Goal: Information Seeking & Learning: Learn about a topic

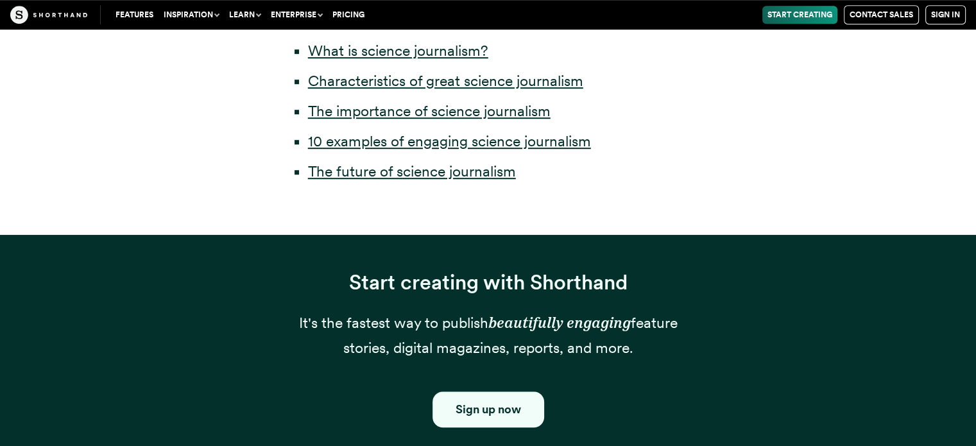
scroll to position [838, 0]
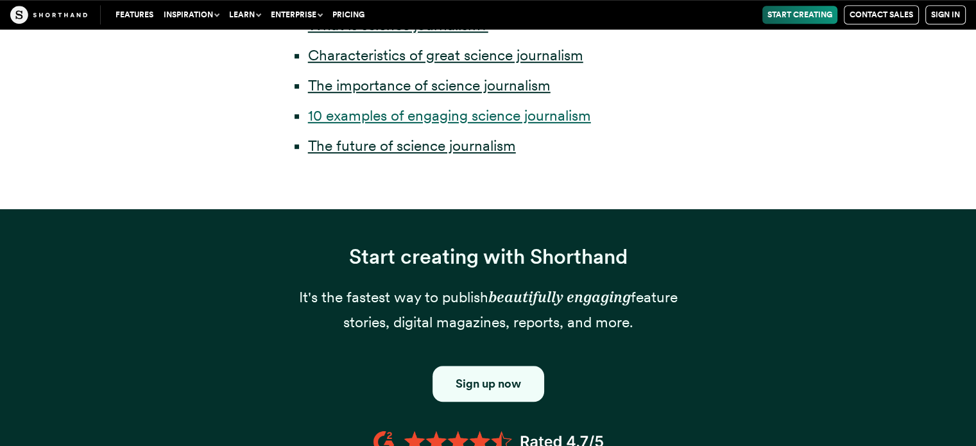
click at [441, 118] on link "10 examples of engaging science journalism" at bounding box center [449, 115] width 283 height 18
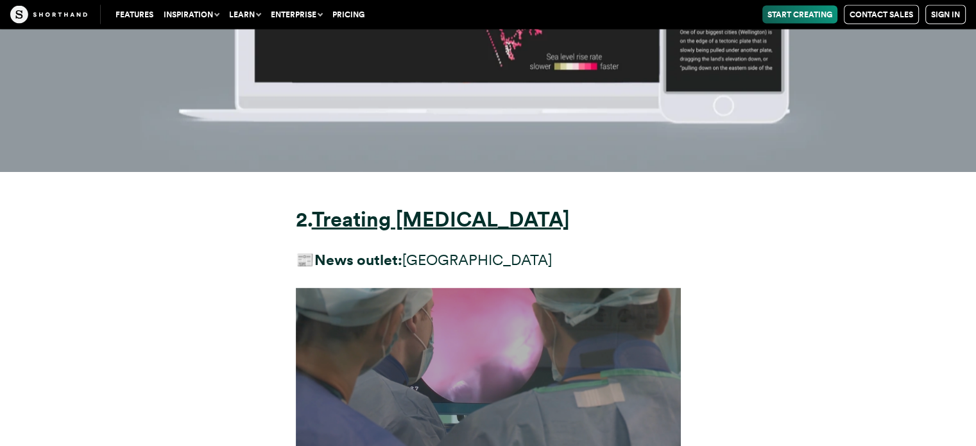
scroll to position [7486, 0]
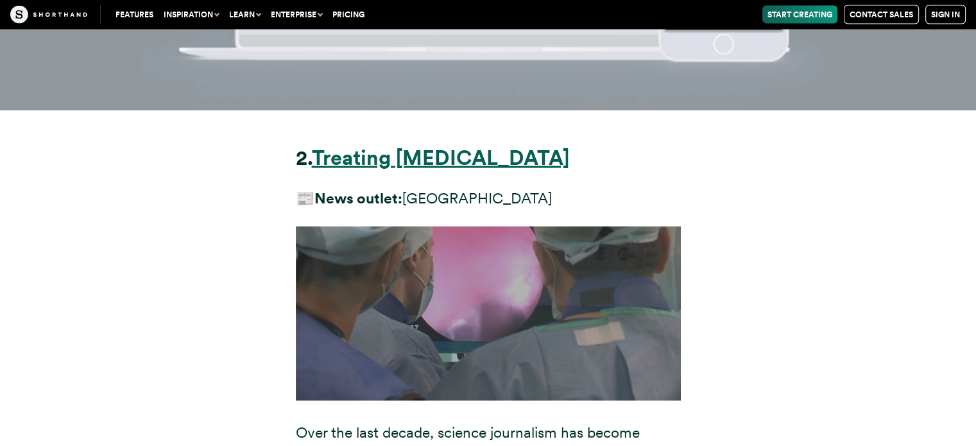
click at [392, 145] on strong "Treating [MEDICAL_DATA]" at bounding box center [440, 157] width 257 height 25
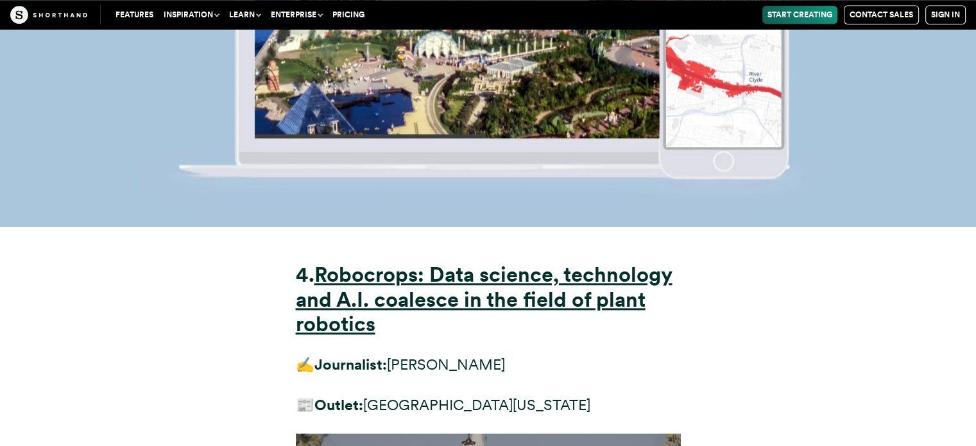
scroll to position [11259, 0]
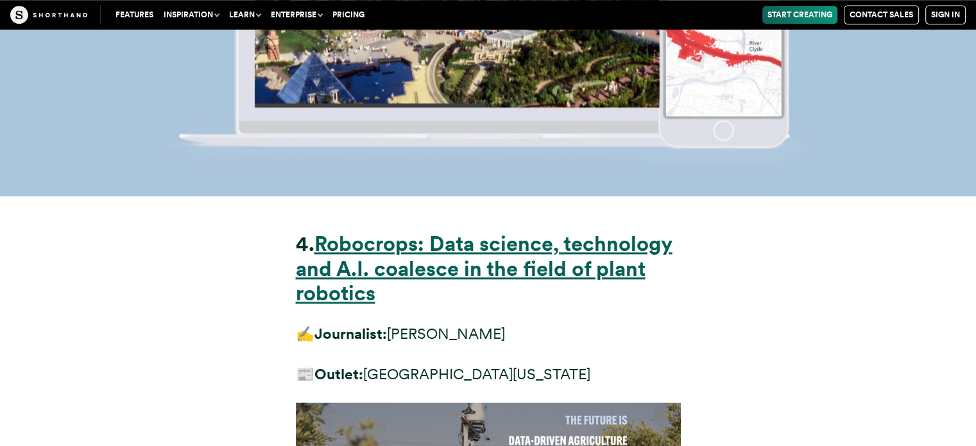
click at [450, 231] on strong "Robocrops: Data science, technology and A.I. coalesce in the field of plant rob…" at bounding box center [484, 268] width 377 height 74
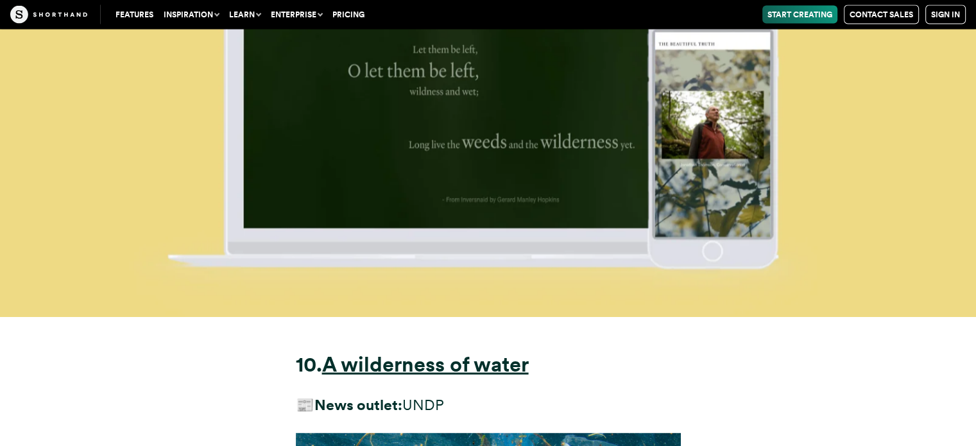
scroll to position [22055, 0]
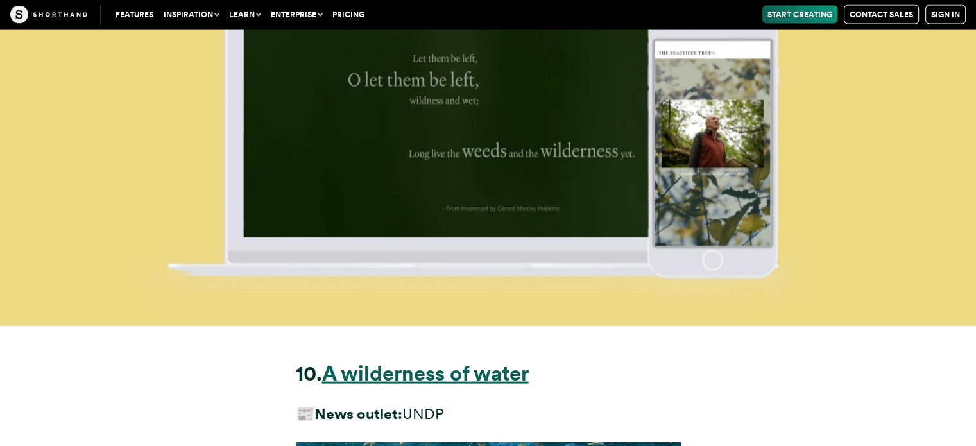
click at [500, 361] on strong "A wilderness of water" at bounding box center [425, 373] width 207 height 25
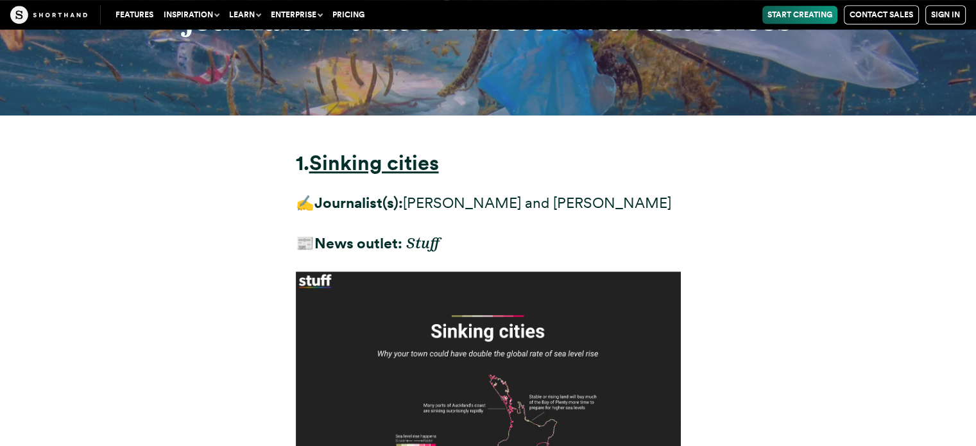
scroll to position [5736, 0]
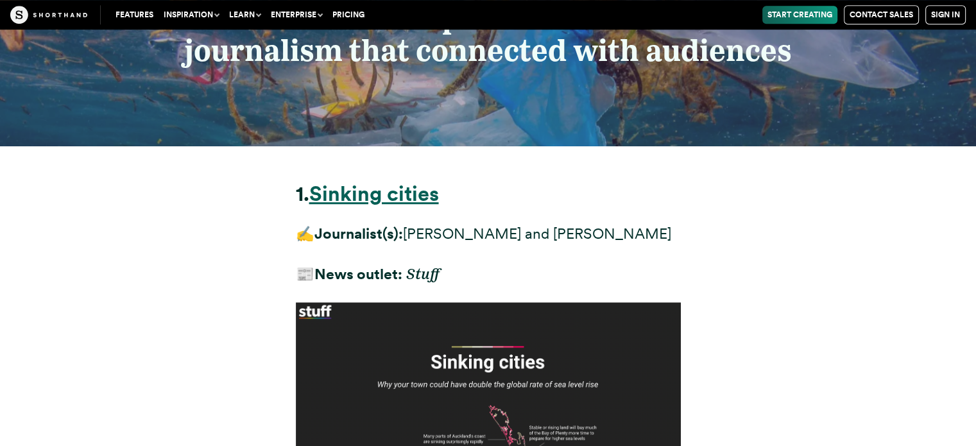
click at [343, 181] on strong "Sinking cities" at bounding box center [374, 193] width 130 height 25
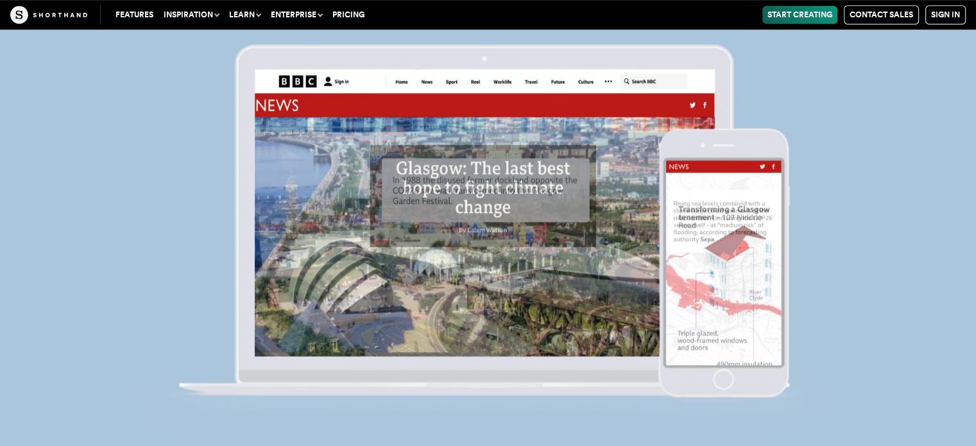
scroll to position [10620, 0]
